Goal: Transaction & Acquisition: Purchase product/service

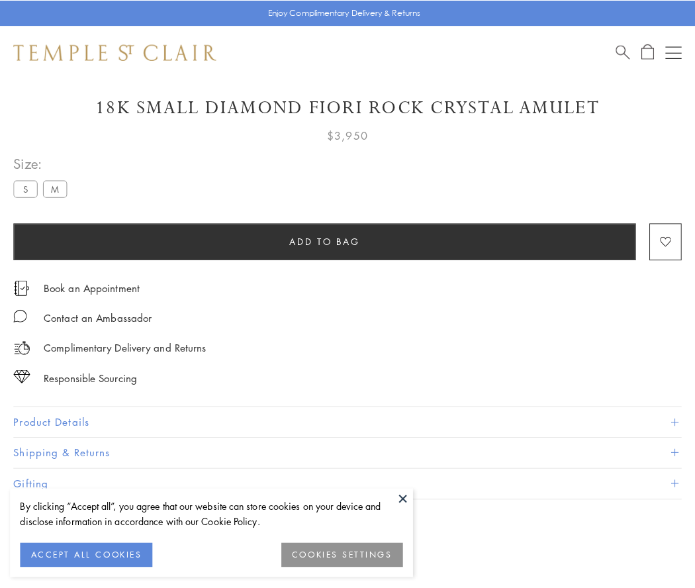
scroll to position [78, 0]
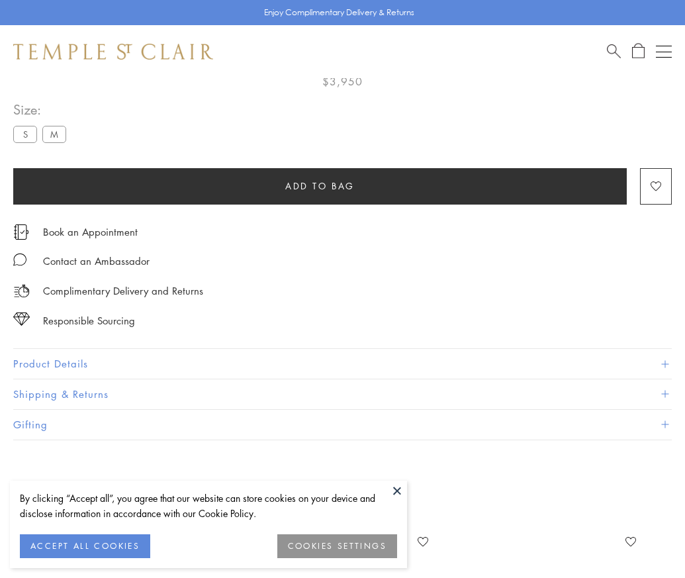
click at [320, 185] on span "Add to bag" at bounding box center [319, 186] width 69 height 15
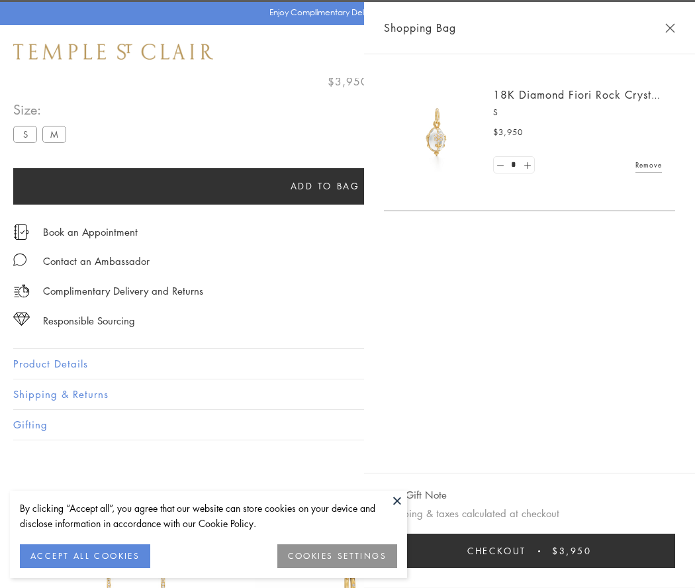
click at [529, 551] on button "Checkout $3,950" at bounding box center [529, 550] width 291 height 34
